Goal: Task Accomplishment & Management: Manage account settings

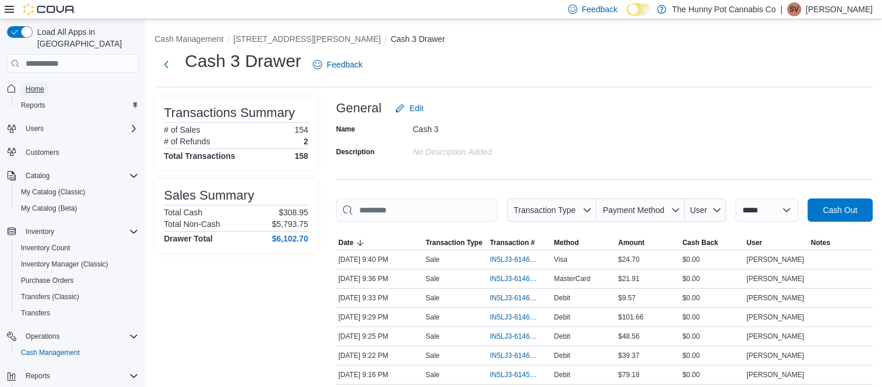
click at [43, 84] on span "Home" at bounding box center [35, 88] width 19 height 9
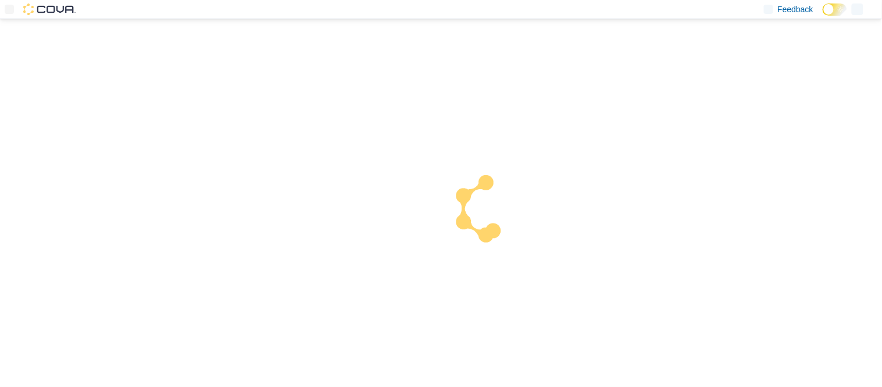
click at [500, 16] on div "Feedback Dark Mode" at bounding box center [441, 9] width 882 height 19
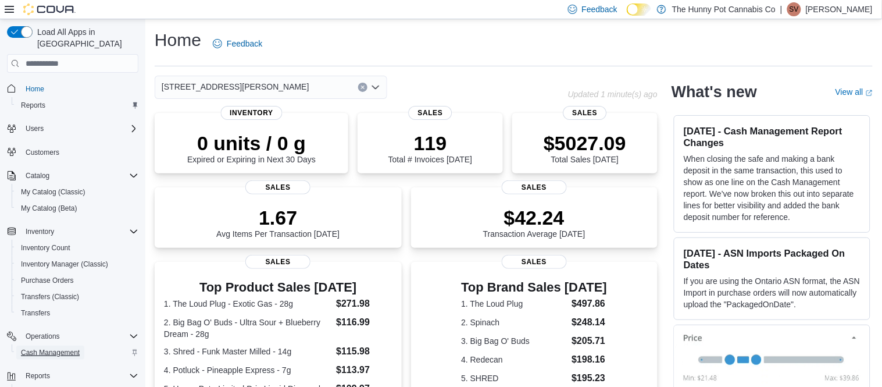
click at [62, 348] on span "Cash Management" at bounding box center [50, 352] width 59 height 9
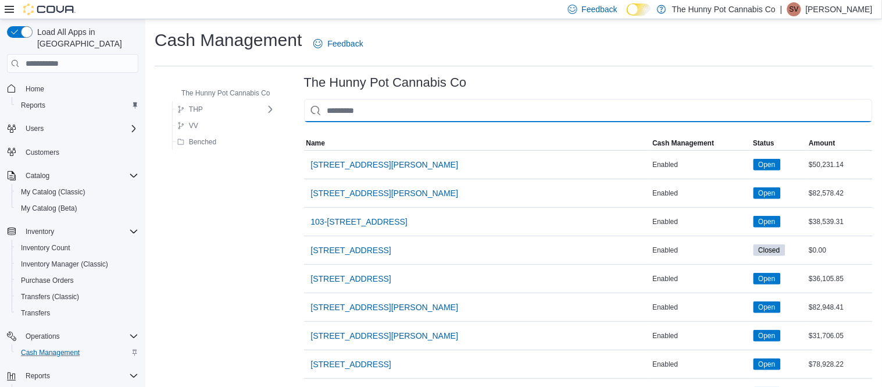
click at [406, 119] on input "This is a search bar. As you type, the results lower in the page will automatic…" at bounding box center [588, 110] width 568 height 23
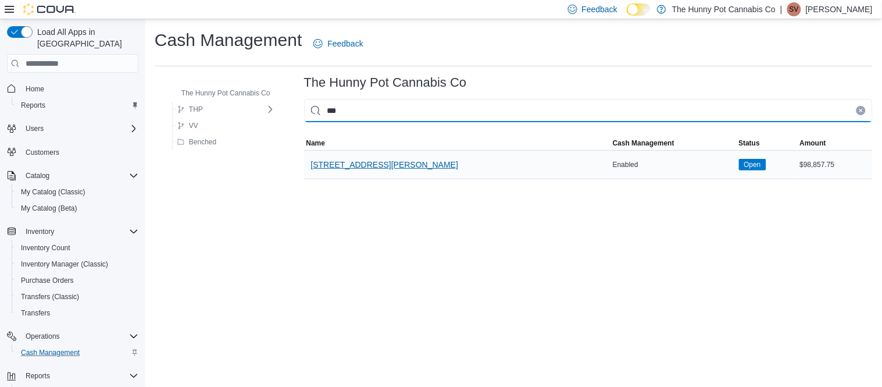
type input "***"
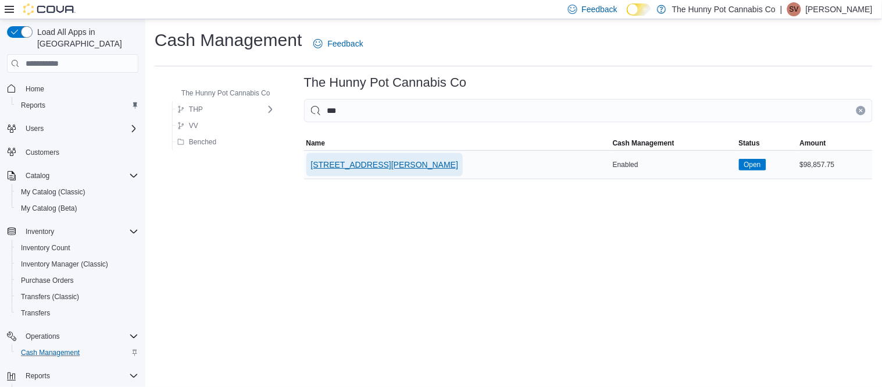
click at [378, 173] on span "[STREET_ADDRESS][PERSON_NAME]" at bounding box center [385, 164] width 148 height 23
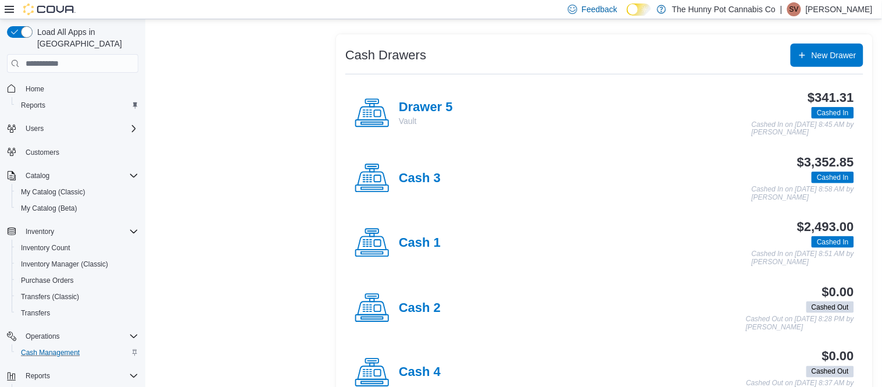
scroll to position [217, 0]
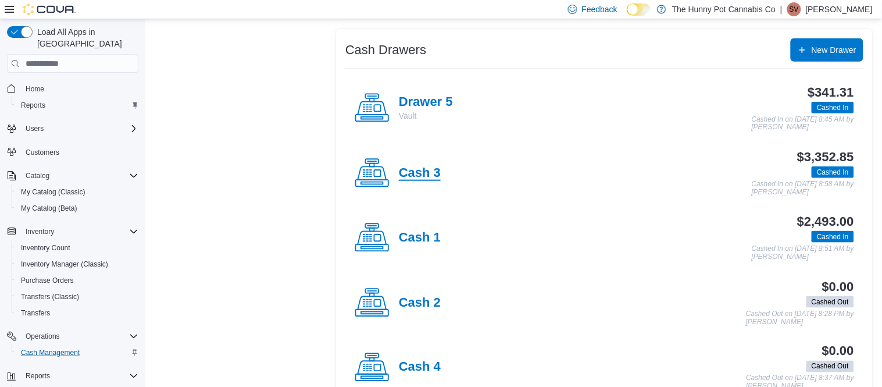
click at [431, 174] on h4 "Cash 3" at bounding box center [420, 173] width 42 height 15
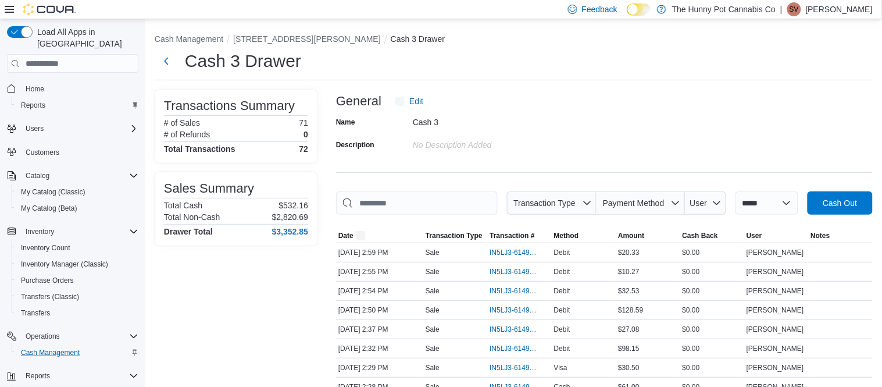
scroll to position [138, 0]
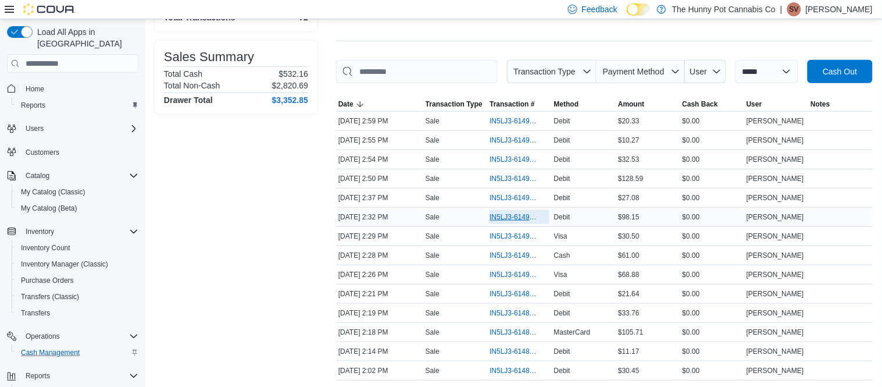
click at [509, 217] on span "IN5LJ3-6149085" at bounding box center [513, 216] width 48 height 9
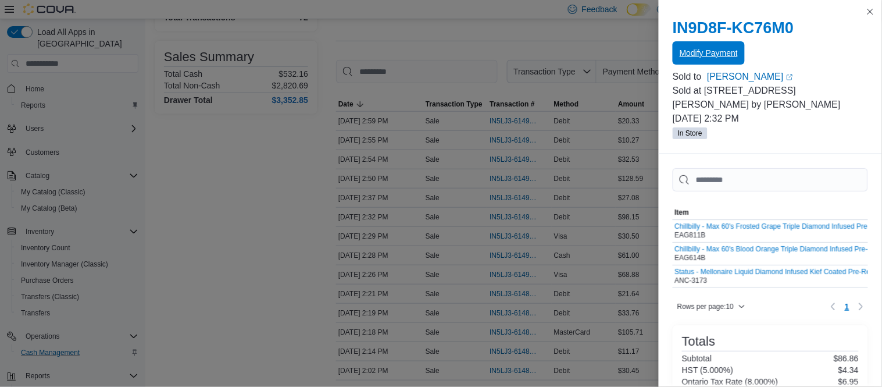
click at [728, 60] on span "Modify Payment" at bounding box center [708, 52] width 58 height 23
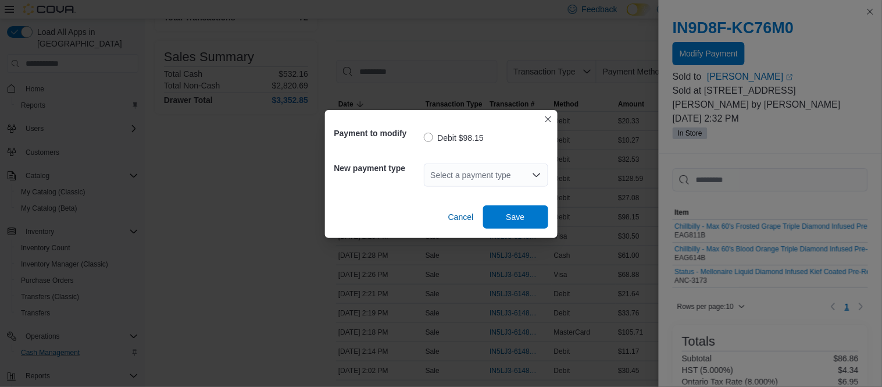
click at [489, 171] on div "Select a payment type" at bounding box center [486, 174] width 124 height 23
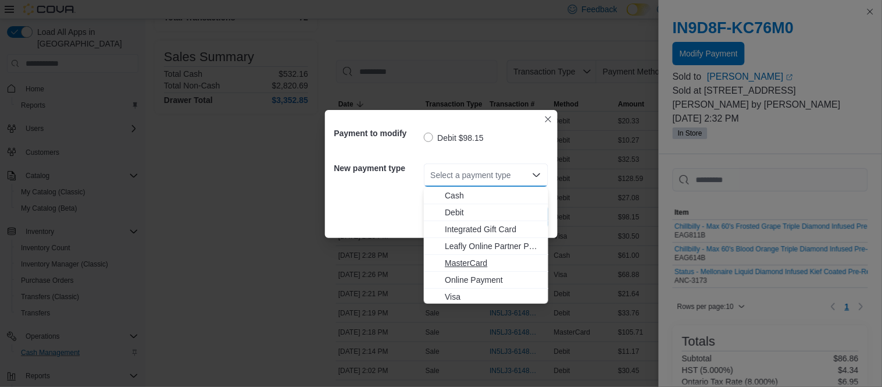
click at [470, 261] on span "MasterCard" at bounding box center [493, 263] width 96 height 12
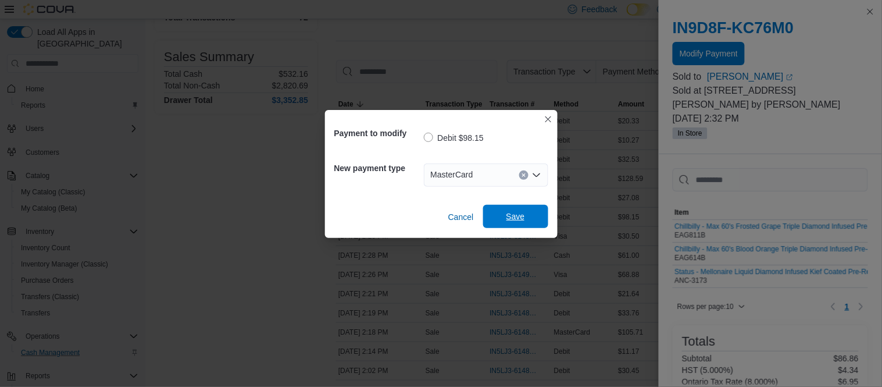
click at [521, 216] on span "Save" at bounding box center [515, 216] width 19 height 12
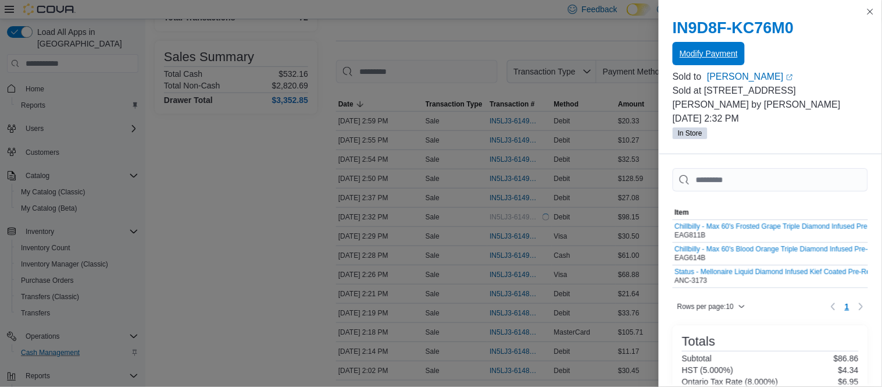
scroll to position [0, 0]
click at [874, 14] on button "Close this dialog" at bounding box center [870, 11] width 14 height 14
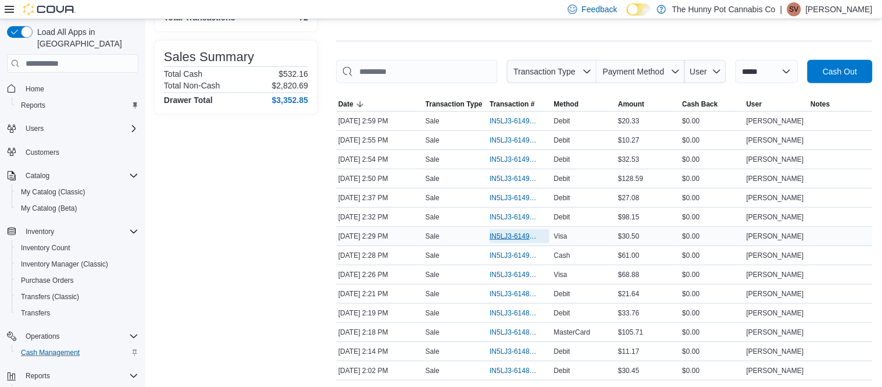
click at [513, 237] on span "IN5LJ3-6149064" at bounding box center [513, 235] width 48 height 9
click at [510, 240] on span "IN5LJ3-6149064" at bounding box center [518, 236] width 59 height 14
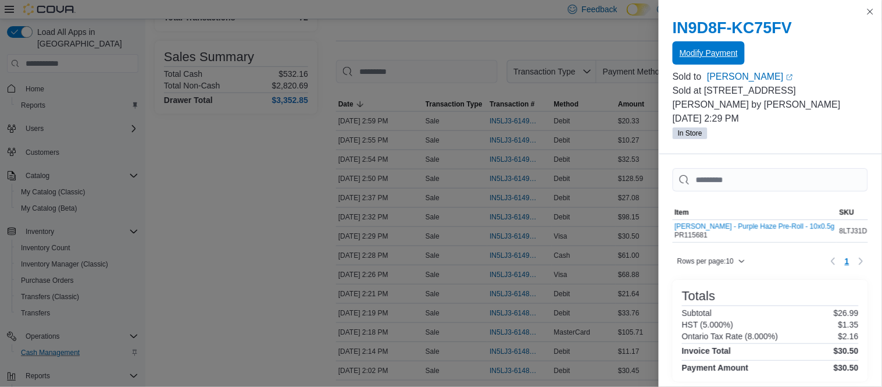
click at [706, 52] on span "Modify Payment" at bounding box center [708, 53] width 58 height 12
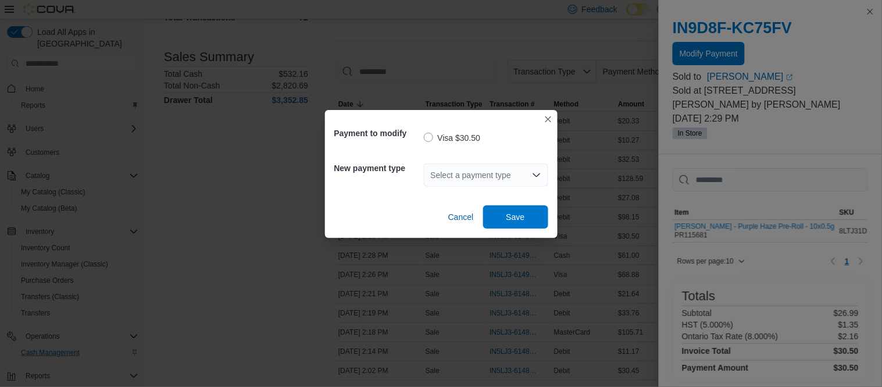
click at [516, 172] on div "Select a payment type" at bounding box center [486, 174] width 124 height 23
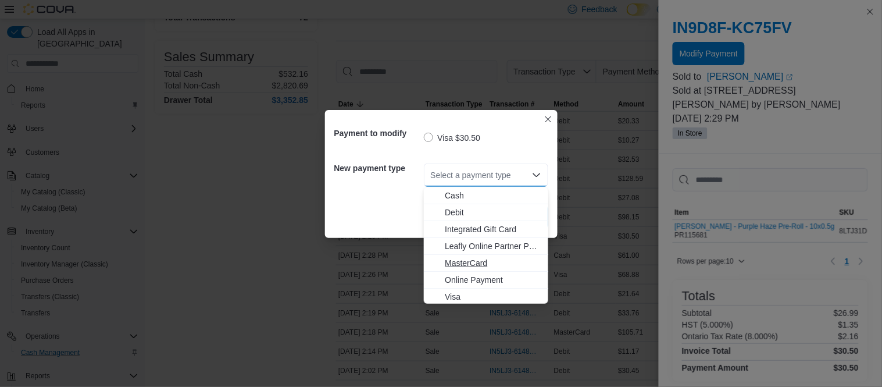
click at [472, 257] on span "MasterCard" at bounding box center [493, 263] width 96 height 12
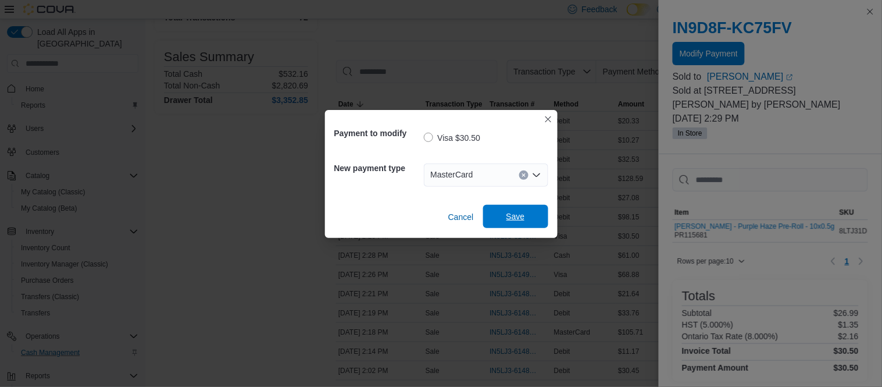
click at [511, 223] on span "Save" at bounding box center [515, 216] width 51 height 23
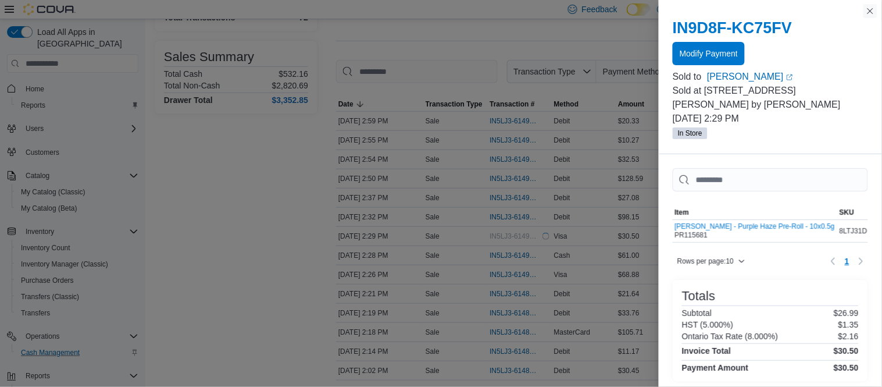
click at [871, 13] on button "Close this dialog" at bounding box center [870, 11] width 14 height 14
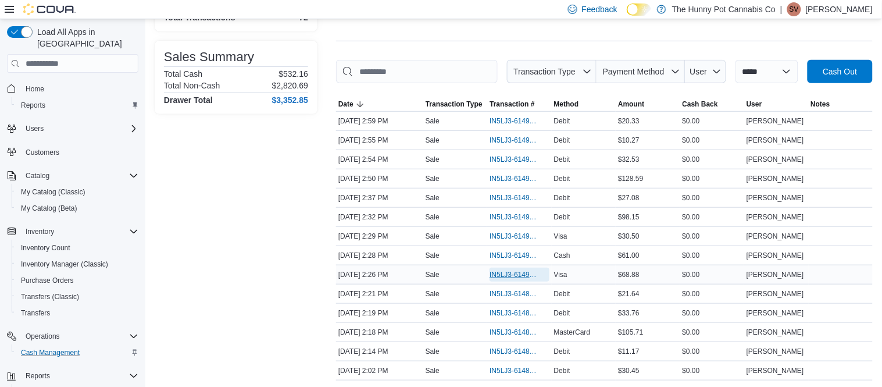
click at [527, 275] on span "IN5LJ3-6149041" at bounding box center [513, 274] width 48 height 9
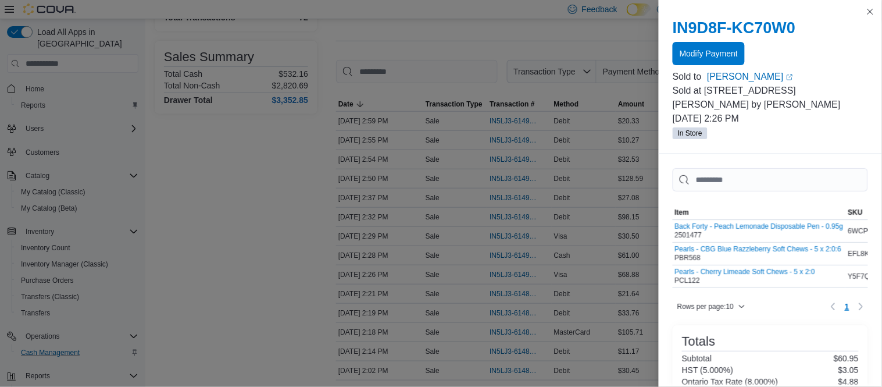
click at [690, 66] on div at bounding box center [769, 67] width 195 height 5
click at [692, 63] on span "Modify Payment" at bounding box center [708, 52] width 58 height 23
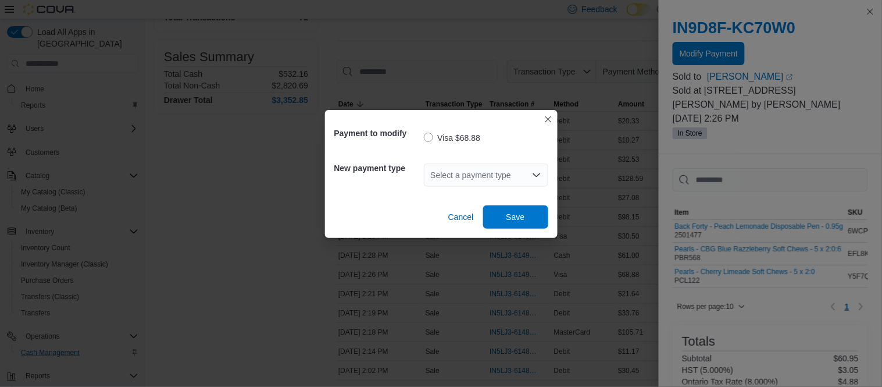
click at [439, 178] on div "Select a payment type" at bounding box center [486, 174] width 124 height 23
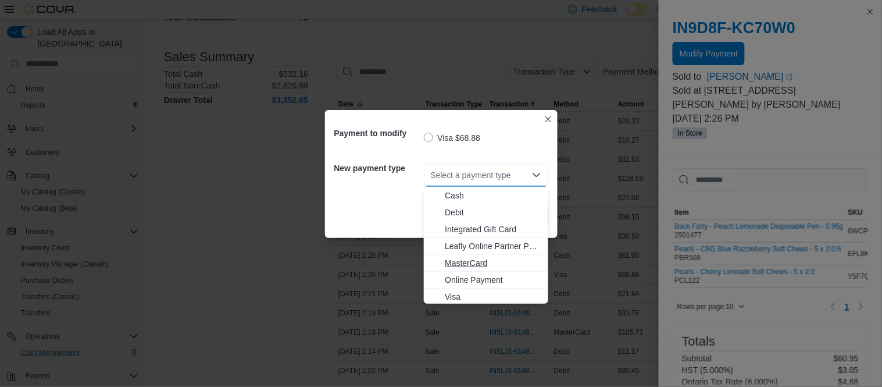
click at [470, 266] on span "MasterCard" at bounding box center [493, 263] width 96 height 12
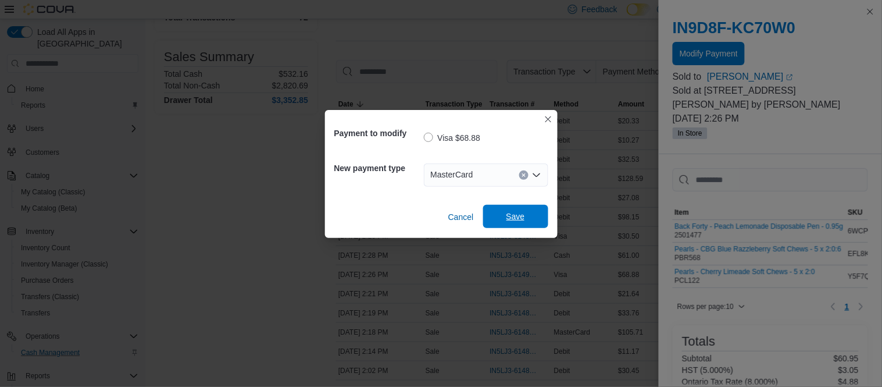
click at [520, 226] on span "Save" at bounding box center [515, 216] width 51 height 23
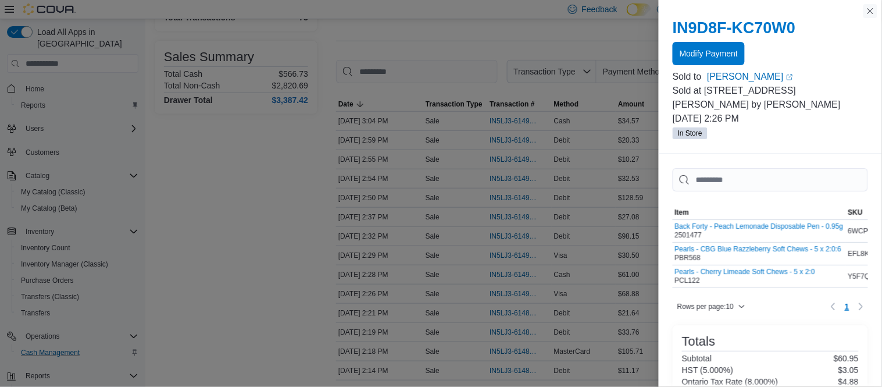
click at [871, 9] on button "Close this dialog" at bounding box center [870, 11] width 14 height 14
